Goal: Transaction & Acquisition: Purchase product/service

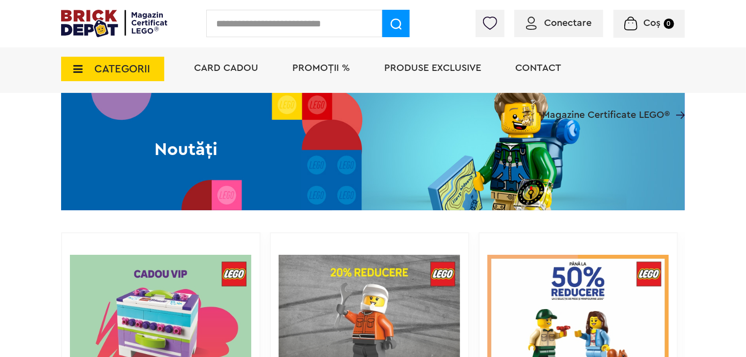
scroll to position [733, 0]
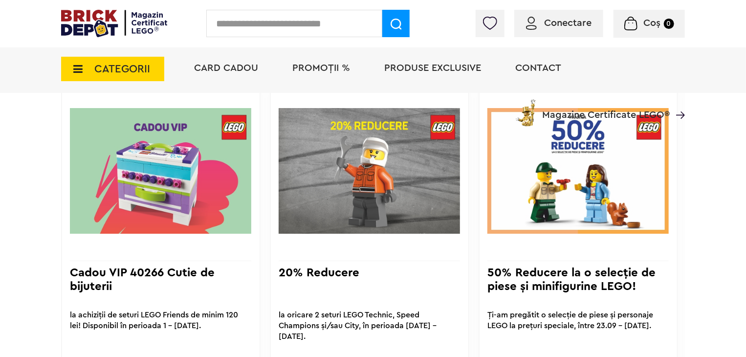
click at [127, 65] on span "CATEGORII" at bounding box center [122, 69] width 56 height 11
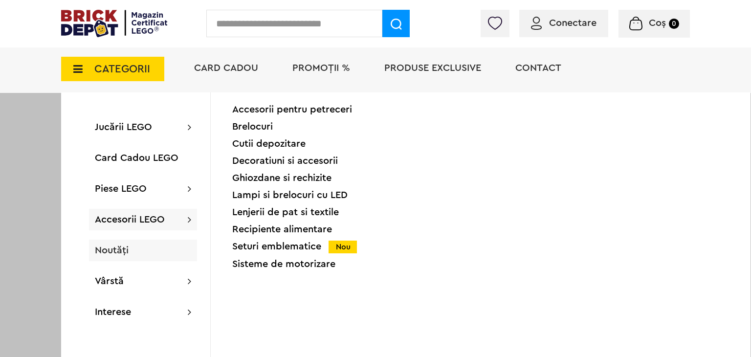
click at [129, 248] on div "Noutăți" at bounding box center [143, 250] width 108 height 22
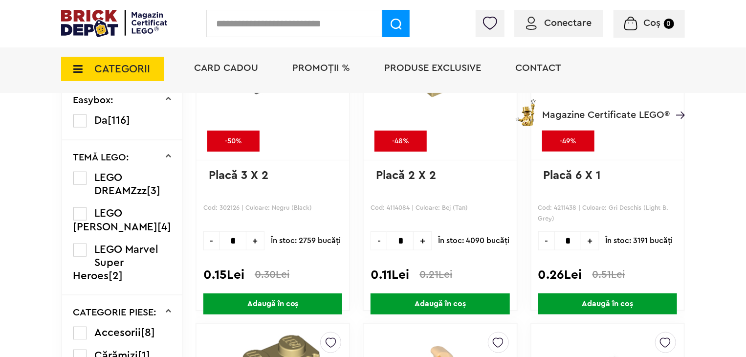
scroll to position [391, 0]
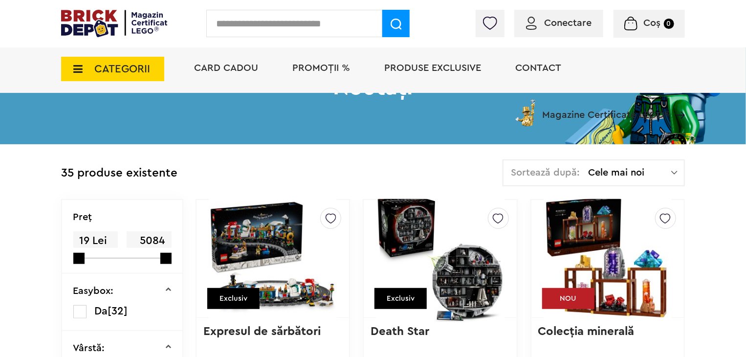
scroll to position [122, 0]
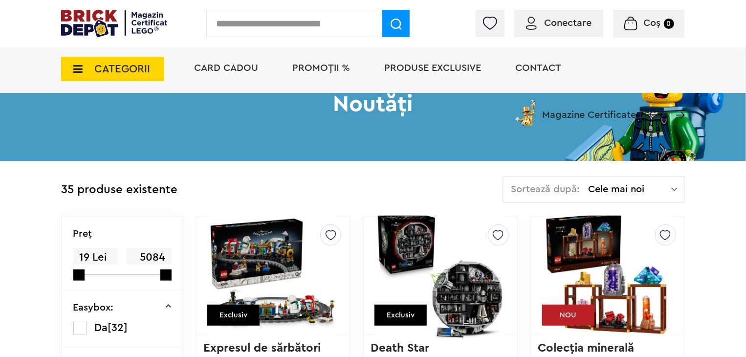
click at [132, 83] on div "CATEGORII Jucării LEGO Card Cadou LEGO Animal Crossing Architecture Art Bluey B…" at bounding box center [373, 85] width 624 height 81
click at [131, 79] on span "CATEGORII" at bounding box center [112, 69] width 103 height 24
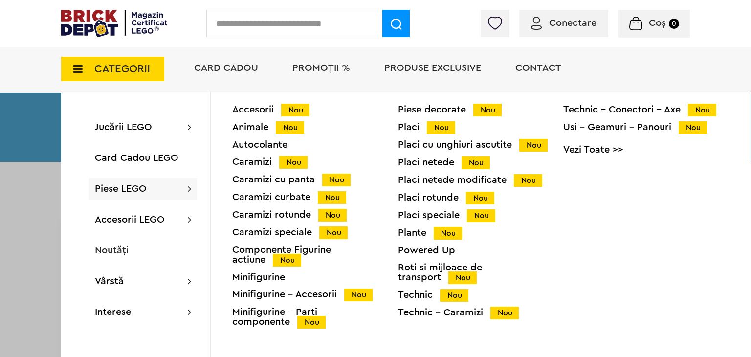
click at [252, 274] on div "Minifigurine" at bounding box center [315, 277] width 166 height 10
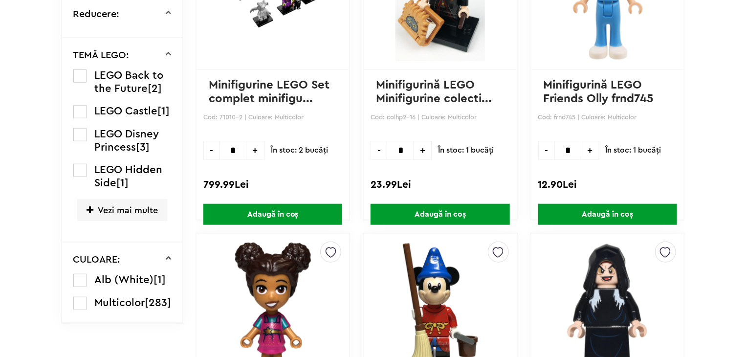
scroll to position [405, 0]
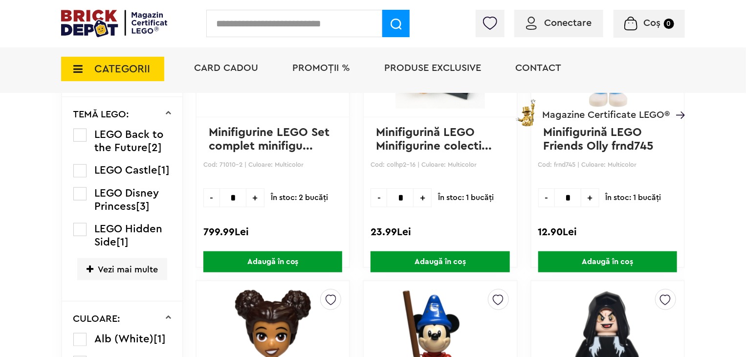
click at [156, 275] on span "Vezi mai multe" at bounding box center [122, 269] width 90 height 22
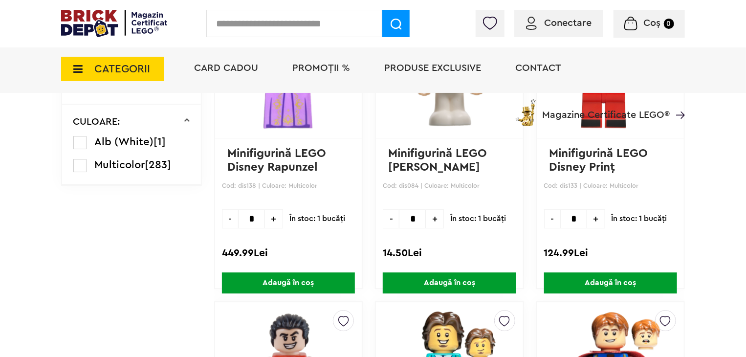
scroll to position [1334, 0]
